Goal: Communication & Community: Answer question/provide support

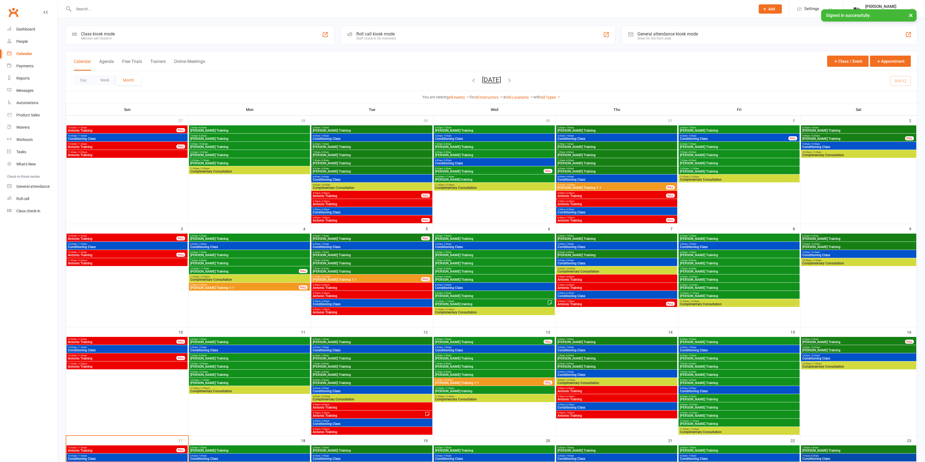
click at [113, 61] on button "Agenda" at bounding box center [106, 65] width 15 height 12
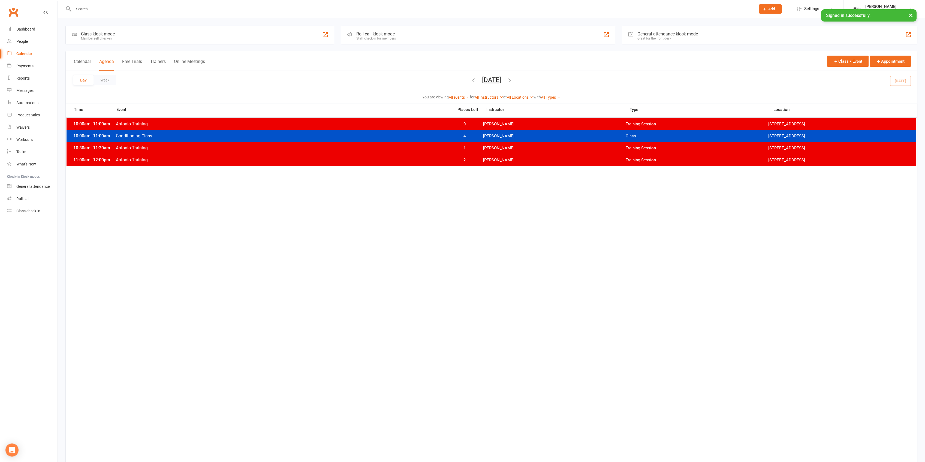
click at [490, 76] on button "Sunday, Aug 17, 2025" at bounding box center [491, 80] width 19 height 8
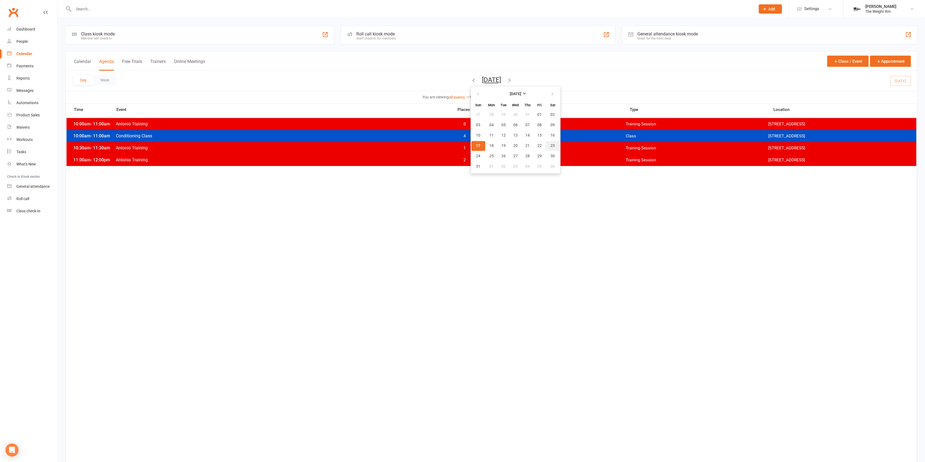
click at [550, 145] on span "23" at bounding box center [552, 146] width 4 height 4
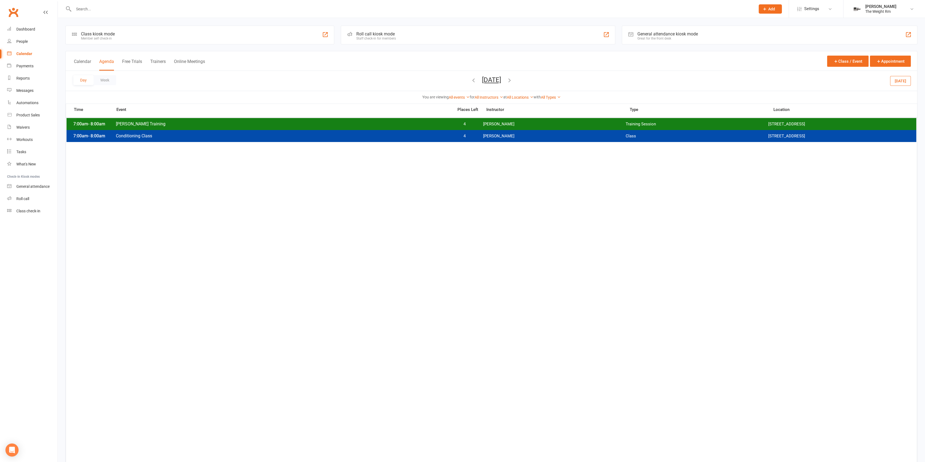
click at [501, 119] on div "7:00am - 8:00am Clayton Training 4 Clayton Moore Training Session 2531 W. 237th…" at bounding box center [492, 124] width 850 height 12
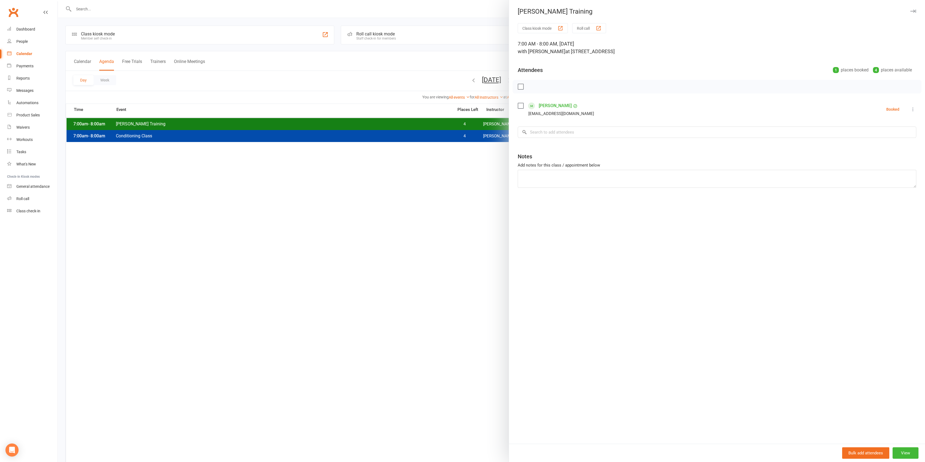
click at [467, 123] on div at bounding box center [491, 231] width 867 height 462
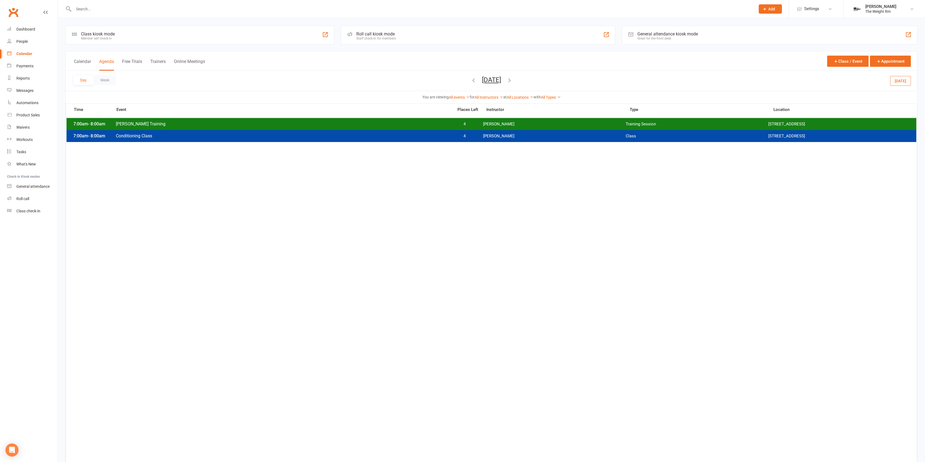
click at [472, 136] on span "4" at bounding box center [464, 136] width 29 height 5
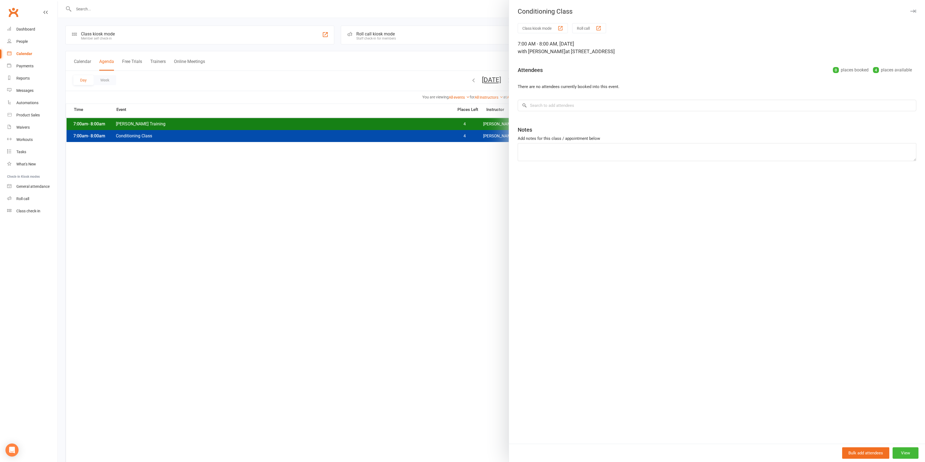
click at [471, 136] on div at bounding box center [491, 231] width 867 height 462
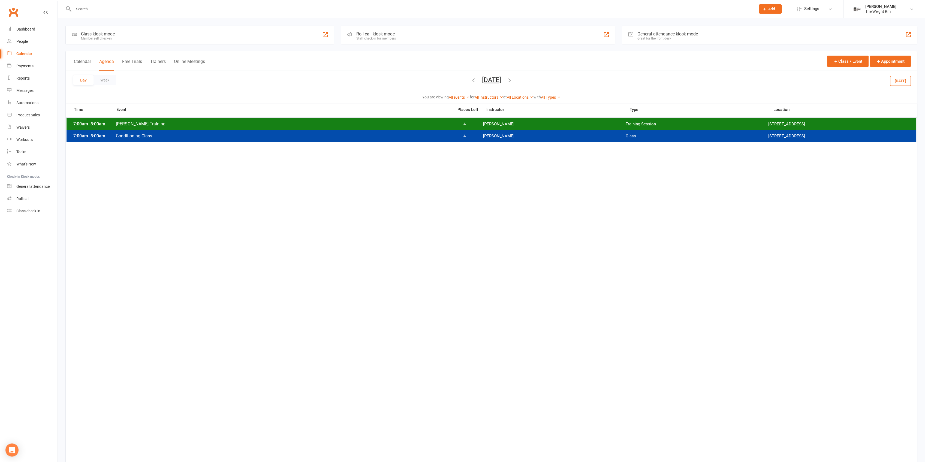
click at [471, 80] on icon "button" at bounding box center [474, 80] width 6 height 6
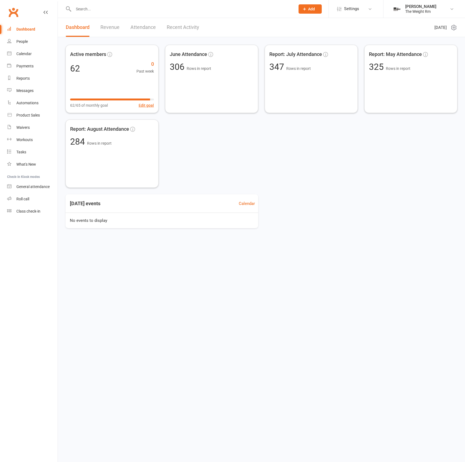
click at [121, 10] on input "text" at bounding box center [181, 9] width 219 height 8
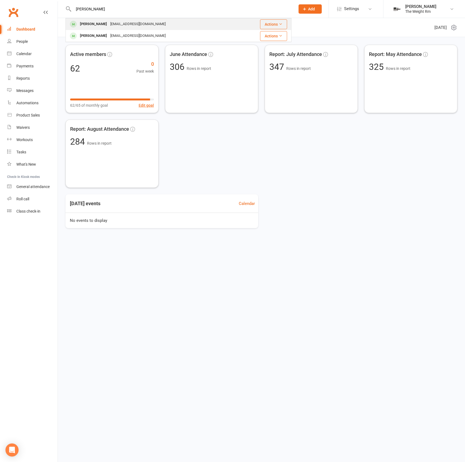
type input "[PERSON_NAME]"
click at [130, 22] on div "[EMAIL_ADDRESS][DOMAIN_NAME]" at bounding box center [137, 24] width 59 height 8
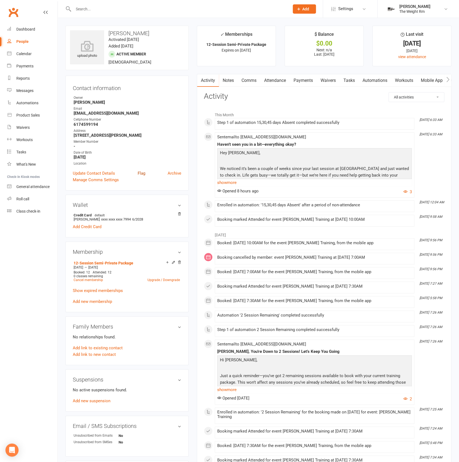
click at [141, 173] on link "Flag" at bounding box center [142, 173] width 8 height 7
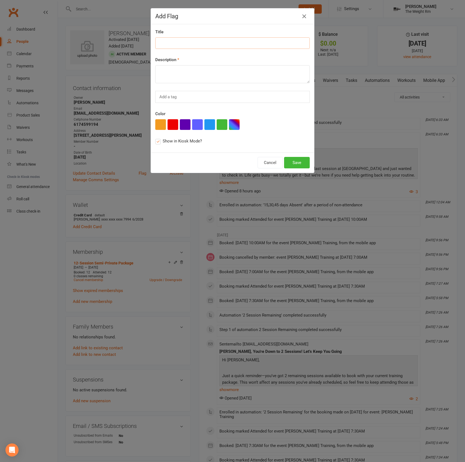
click at [192, 47] on input at bounding box center [232, 42] width 154 height 11
type input "ELbow/Vacation"
click at [250, 86] on div "Title ELbow/Vacation Description Add a tag Color Show in Kiosk Mode?" at bounding box center [232, 88] width 163 height 128
click at [246, 67] on textarea at bounding box center [232, 74] width 154 height 18
type textarea "a"
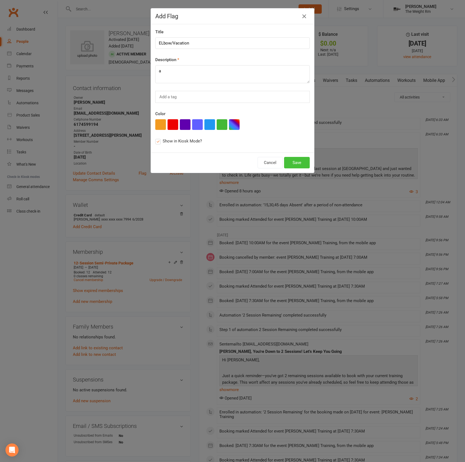
click at [294, 167] on button "Save" at bounding box center [297, 162] width 26 height 11
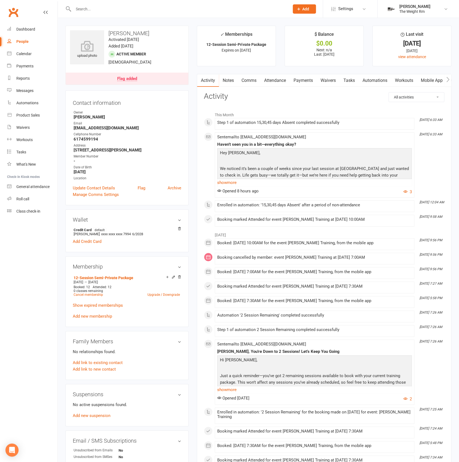
click at [251, 80] on link "Comms" at bounding box center [249, 80] width 23 height 13
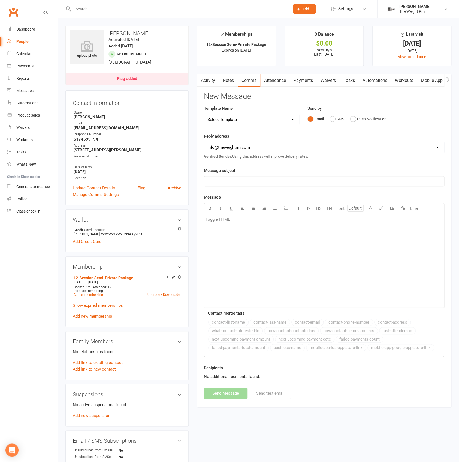
click at [222, 180] on p "﻿" at bounding box center [323, 181] width 233 height 7
click at [254, 257] on div "﻿" at bounding box center [324, 266] width 240 height 82
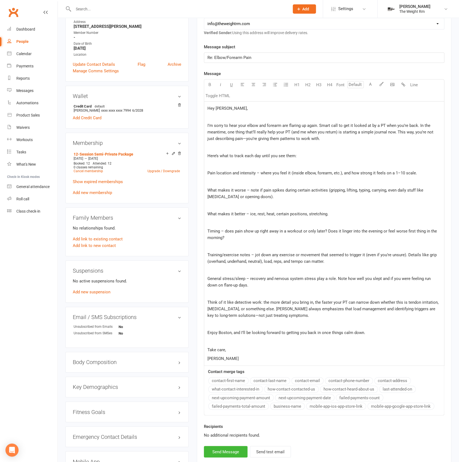
scroll to position [75, 0]
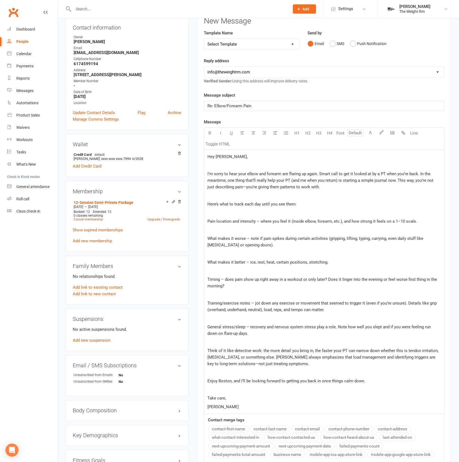
click at [304, 204] on p "Here’s what to track each day until you see them:" at bounding box center [323, 204] width 233 height 7
click at [318, 207] on div "Hey [PERSON_NAME], ﻿ I’m sorry to hear your elbow and forearm are flaring up ag…" at bounding box center [324, 282] width 240 height 264
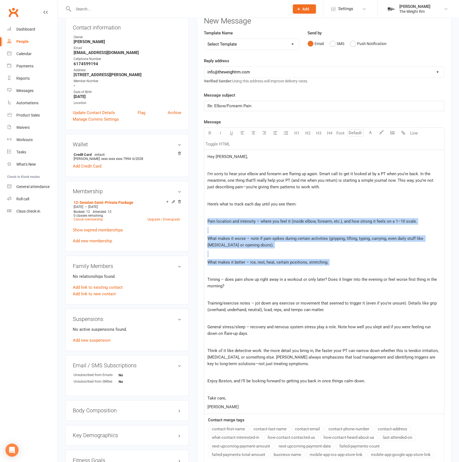
drag, startPoint x: 206, startPoint y: 221, endPoint x: 243, endPoint y: 255, distance: 50.2
click at [251, 265] on div "Hey [PERSON_NAME], ﻿ I’m sorry to hear your elbow and forearm are flaring up ag…" at bounding box center [324, 282] width 240 height 264
click at [243, 255] on p "﻿" at bounding box center [323, 253] width 233 height 7
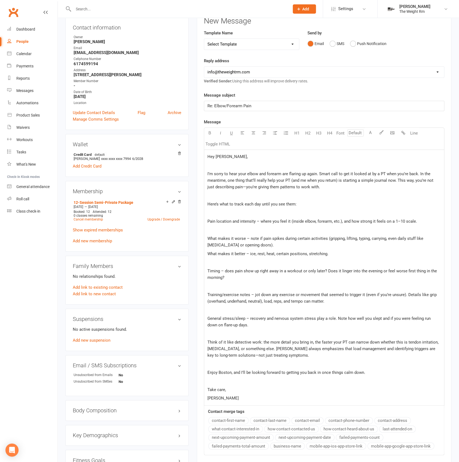
click at [234, 261] on p "﻿" at bounding box center [323, 262] width 233 height 7
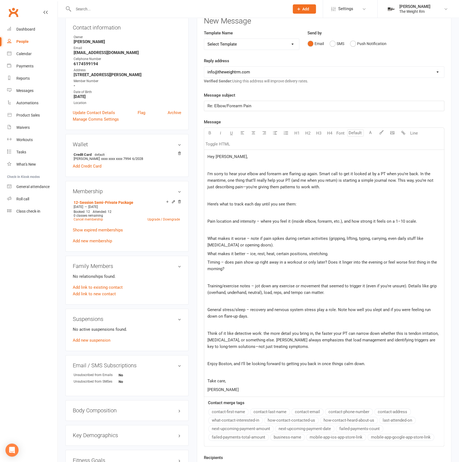
click at [228, 275] on p "﻿" at bounding box center [323, 277] width 233 height 7
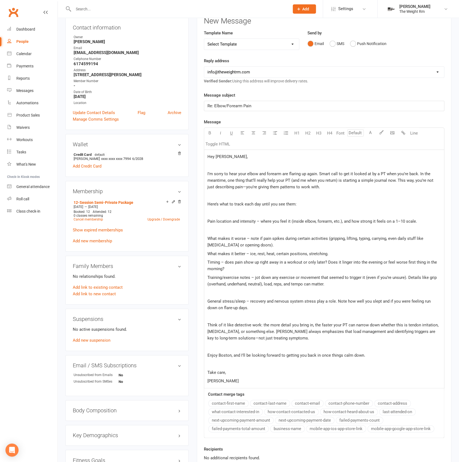
click at [226, 286] on p "Training/exercise notes – jot down any exercise or movement that seemed to trig…" at bounding box center [323, 280] width 233 height 13
click at [226, 291] on p "﻿" at bounding box center [323, 292] width 233 height 7
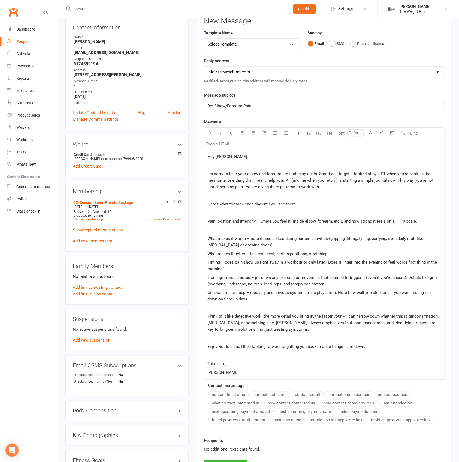
click at [231, 308] on p "﻿" at bounding box center [323, 307] width 233 height 7
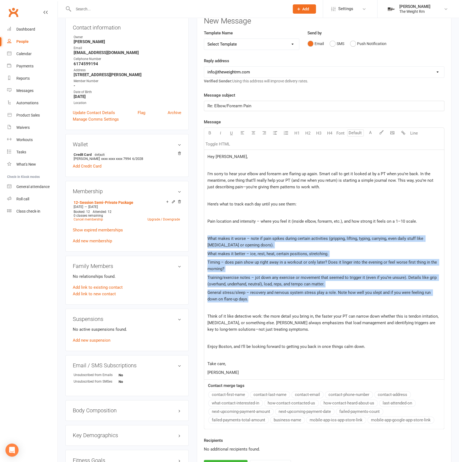
drag, startPoint x: 222, startPoint y: 271, endPoint x: 201, endPoint y: 238, distance: 38.8
click at [201, 238] on div "Activity Notes Comms Attendance Payments Waivers Tasks Automations Workouts Mob…" at bounding box center [324, 239] width 255 height 481
click at [275, 134] on icon "button" at bounding box center [275, 133] width 4 height 4
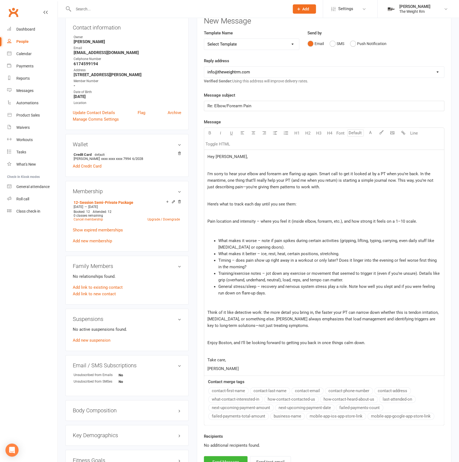
click at [256, 224] on div "Hey [PERSON_NAME], ﻿ I’m sorry to hear your elbow and forearm are flaring up ag…" at bounding box center [324, 263] width 240 height 226
click at [273, 313] on span "Think of it like detective work: the more detail you bring in, the faster your …" at bounding box center [323, 319] width 232 height 18
drag, startPoint x: 308, startPoint y: 325, endPoint x: 278, endPoint y: 319, distance: 31.1
click at [278, 319] on p "Think of it like detective work: the more detail you bring in, the faster your …" at bounding box center [323, 319] width 233 height 20
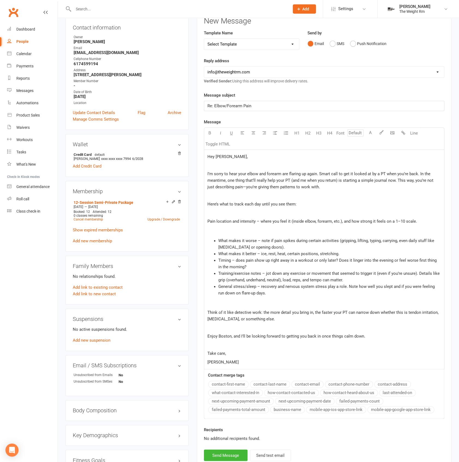
click at [280, 212] on p "﻿" at bounding box center [323, 212] width 233 height 7
click at [245, 233] on div "Hey [PERSON_NAME], ﻿ I’m sorry to hear your elbow and forearm are flaring up ag…" at bounding box center [324, 259] width 240 height 219
click at [243, 228] on p "﻿" at bounding box center [323, 230] width 233 height 7
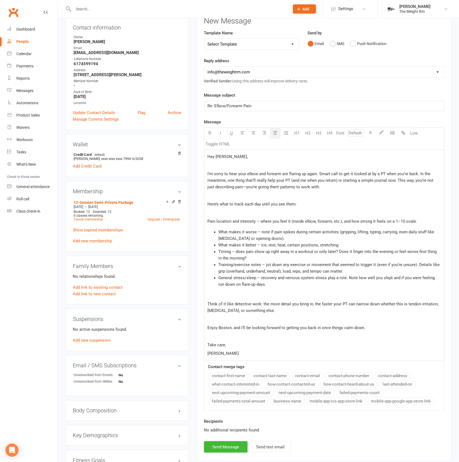
click at [286, 256] on li "Timing – does pain show up right away in a workout or only later? Does it linge…" at bounding box center [329, 254] width 222 height 13
click at [286, 267] on li "Training/exercise notes – jot down any exercise or movement that seemed to trig…" at bounding box center [329, 267] width 222 height 13
click at [280, 292] on p "﻿" at bounding box center [323, 295] width 233 height 7
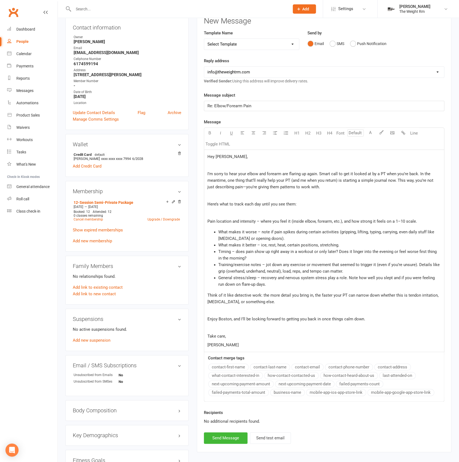
click at [294, 299] on p "Think of it like detective work: the more detail you bring in, the faster your …" at bounding box center [323, 298] width 233 height 13
click at [296, 310] on p "﻿" at bounding box center [323, 310] width 233 height 7
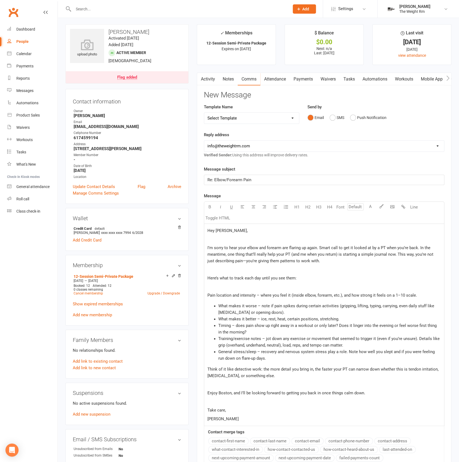
scroll to position [0, 0]
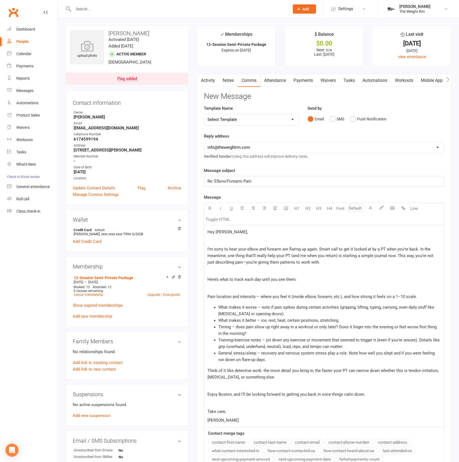
click at [239, 230] on p "Hey [PERSON_NAME]," at bounding box center [323, 231] width 233 height 7
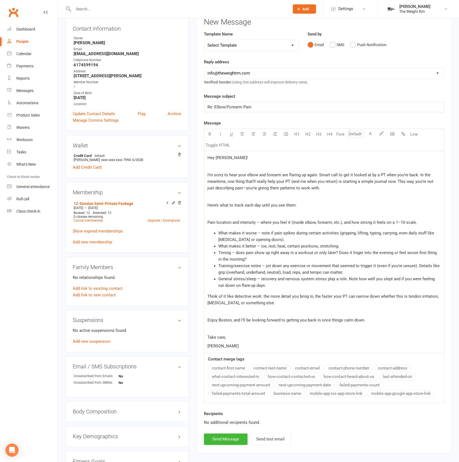
scroll to position [145, 0]
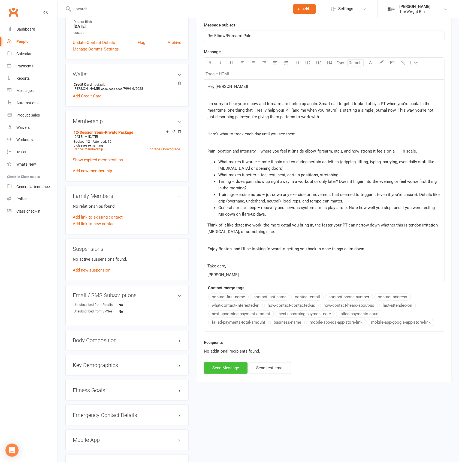
click at [238, 363] on button "Send Message" at bounding box center [226, 367] width 44 height 11
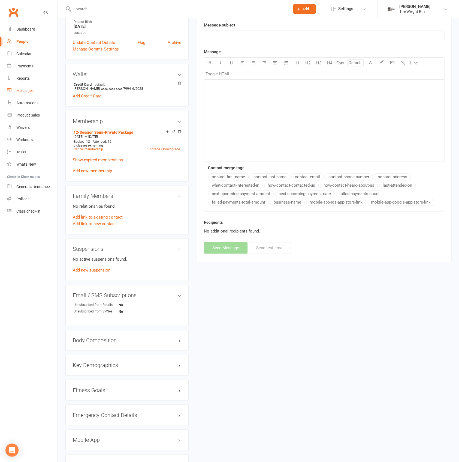
click at [38, 92] on link "Messages" at bounding box center [32, 91] width 50 height 12
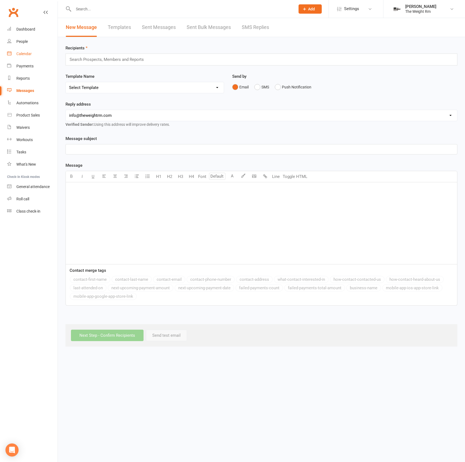
click at [33, 50] on link "Calendar" at bounding box center [32, 54] width 50 height 12
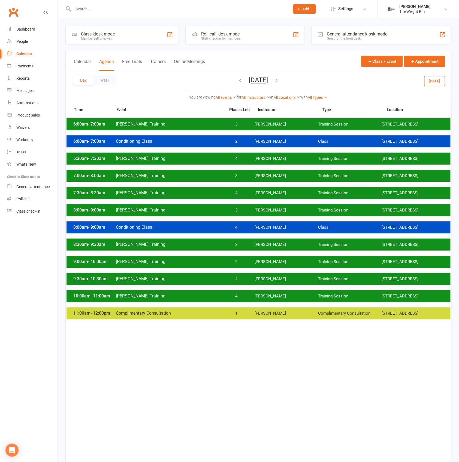
click at [198, 121] on div "6:00am - 7:00am [PERSON_NAME] Training 3 [PERSON_NAME] Training Session [STREET…" at bounding box center [259, 124] width 384 height 12
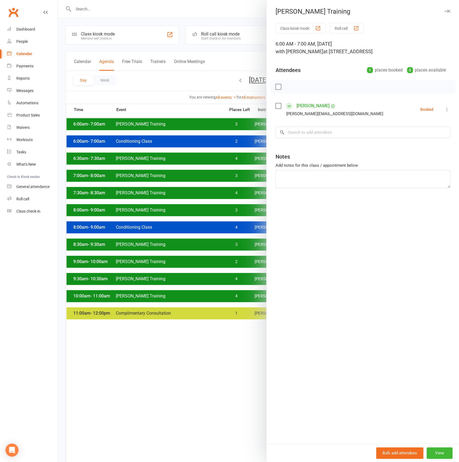
drag, startPoint x: 195, startPoint y: 125, endPoint x: 203, endPoint y: 114, distance: 13.3
click at [195, 125] on div at bounding box center [258, 231] width 401 height 462
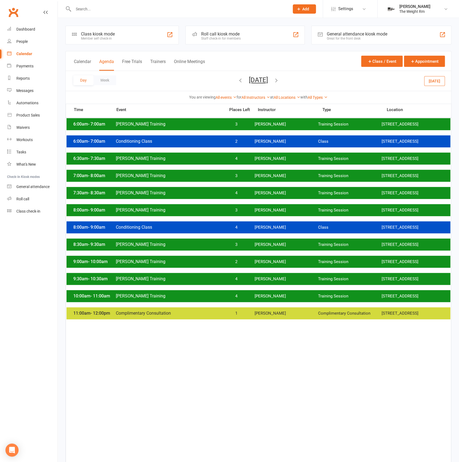
click at [249, 81] on button "[DATE]" at bounding box center [258, 80] width 19 height 8
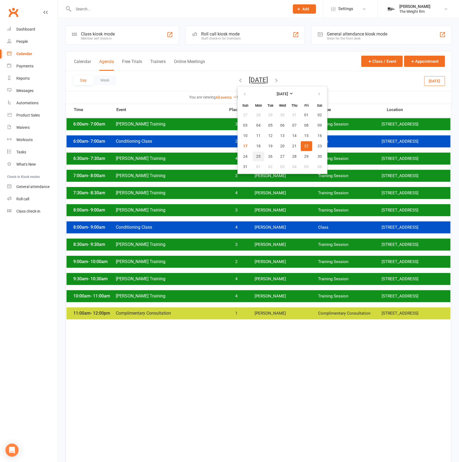
click at [256, 156] on span "25" at bounding box center [258, 156] width 4 height 4
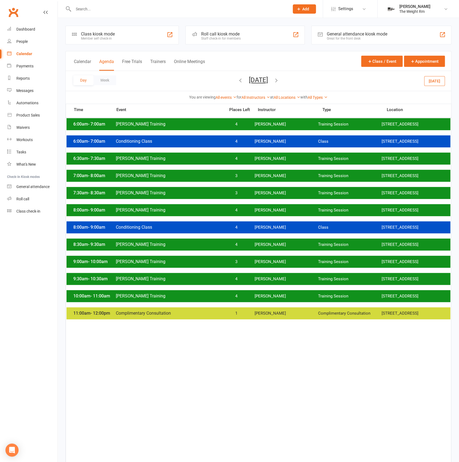
click at [211, 126] on span "[PERSON_NAME] Training" at bounding box center [169, 123] width 106 height 5
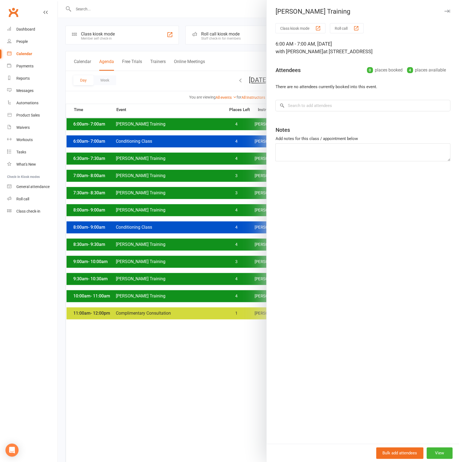
drag, startPoint x: 205, startPoint y: 128, endPoint x: 222, endPoint y: 119, distance: 19.3
click at [206, 129] on div at bounding box center [258, 231] width 401 height 462
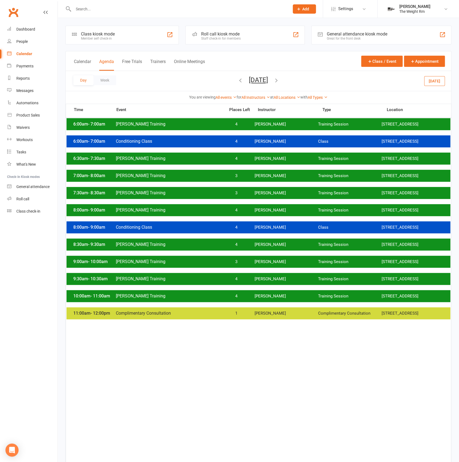
click at [268, 76] on button "[DATE]" at bounding box center [258, 80] width 19 height 8
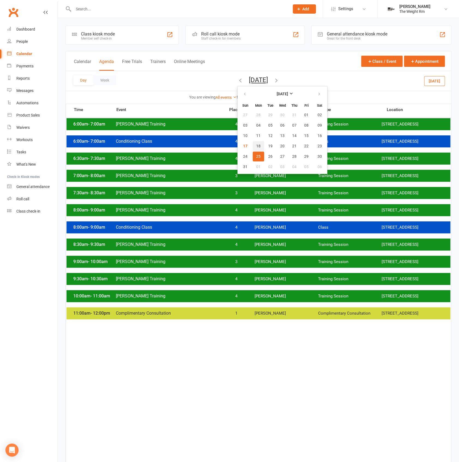
click at [253, 146] on button "18" at bounding box center [258, 146] width 11 height 10
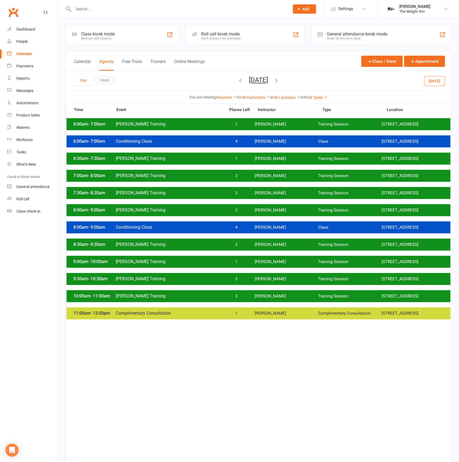
click at [230, 126] on span "1" at bounding box center [236, 124] width 29 height 5
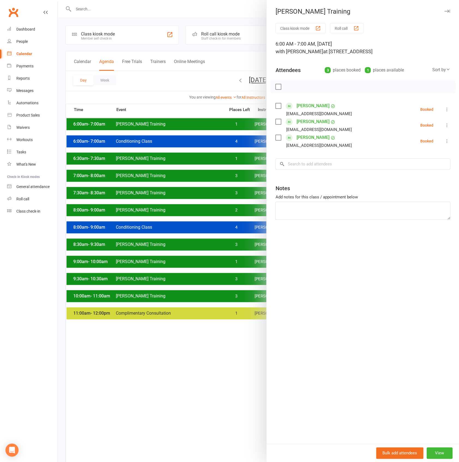
click at [230, 126] on div at bounding box center [258, 231] width 401 height 462
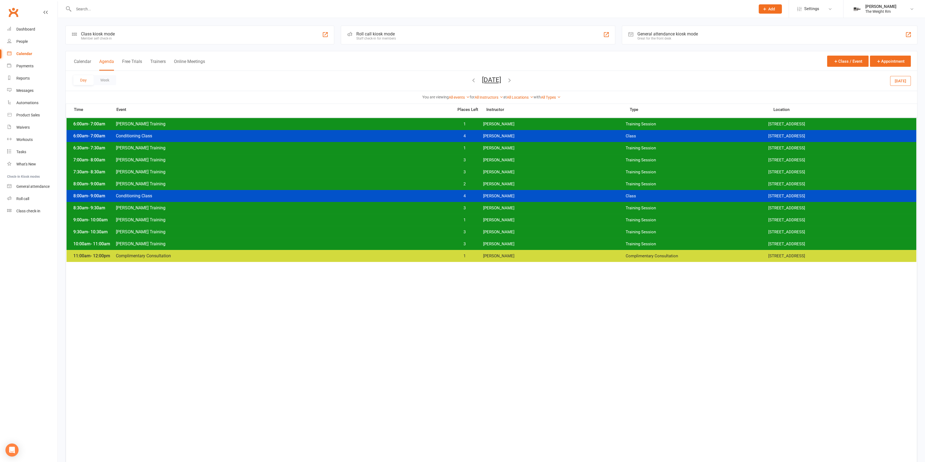
click at [188, 121] on div "6:00am - 7:00am [PERSON_NAME] Training 1 [PERSON_NAME] Training Session [STREET…" at bounding box center [492, 124] width 850 height 12
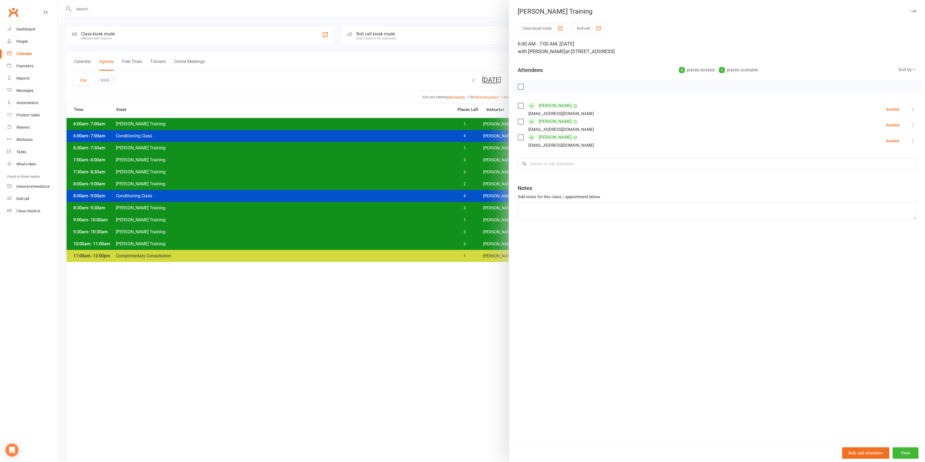
click at [464, 141] on div at bounding box center [491, 231] width 867 height 462
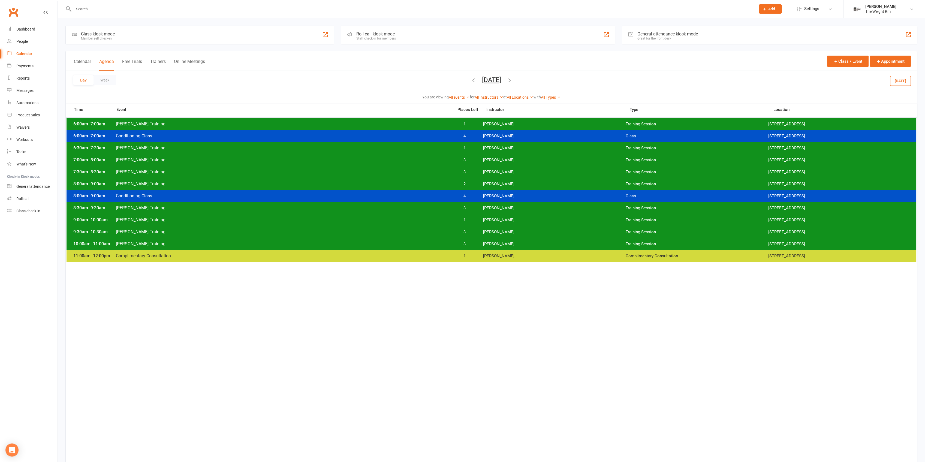
click at [464, 148] on span "1" at bounding box center [464, 148] width 29 height 5
